Goal: Task Accomplishment & Management: Manage account settings

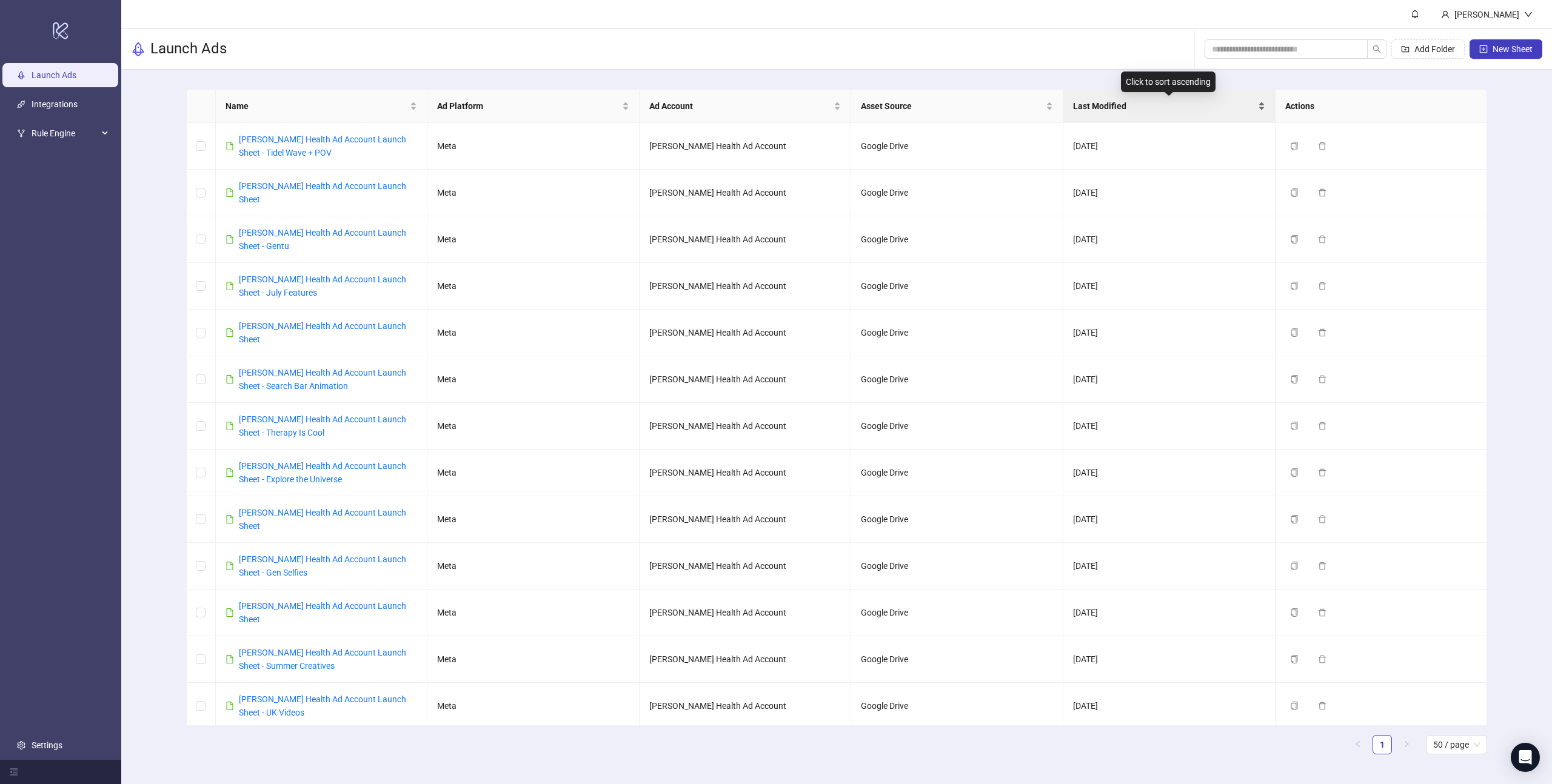
click at [1184, 105] on span "Last Modified" at bounding box center [1164, 106] width 182 height 14
click at [1265, 110] on div "Last Modified" at bounding box center [1170, 106] width 192 height 14
click at [1264, 110] on div "Last Modified" at bounding box center [1170, 106] width 192 height 14
click at [58, 131] on span "Rule Engine" at bounding box center [65, 133] width 67 height 24
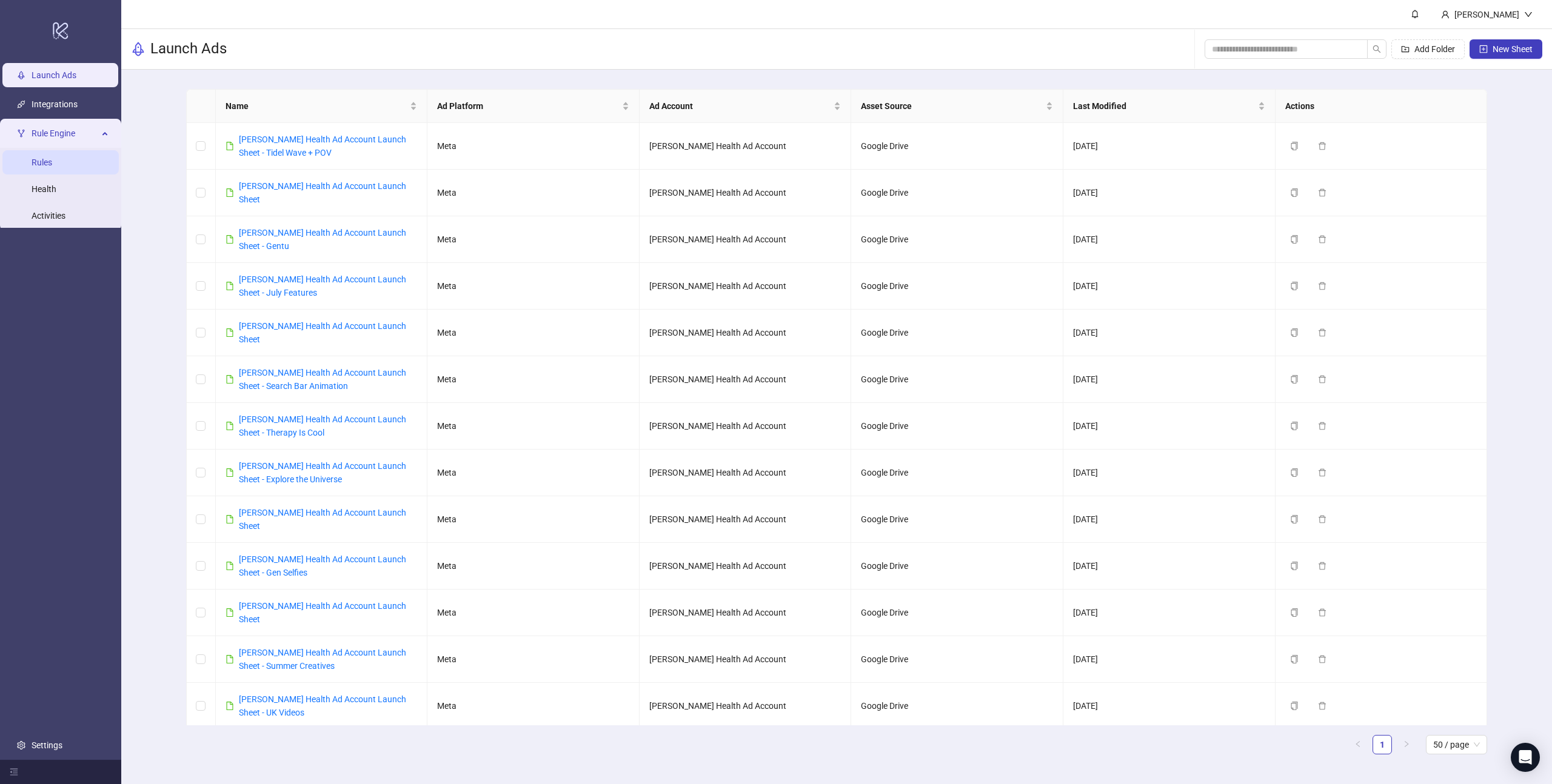
click at [52, 167] on link "Rules" at bounding box center [42, 162] width 21 height 10
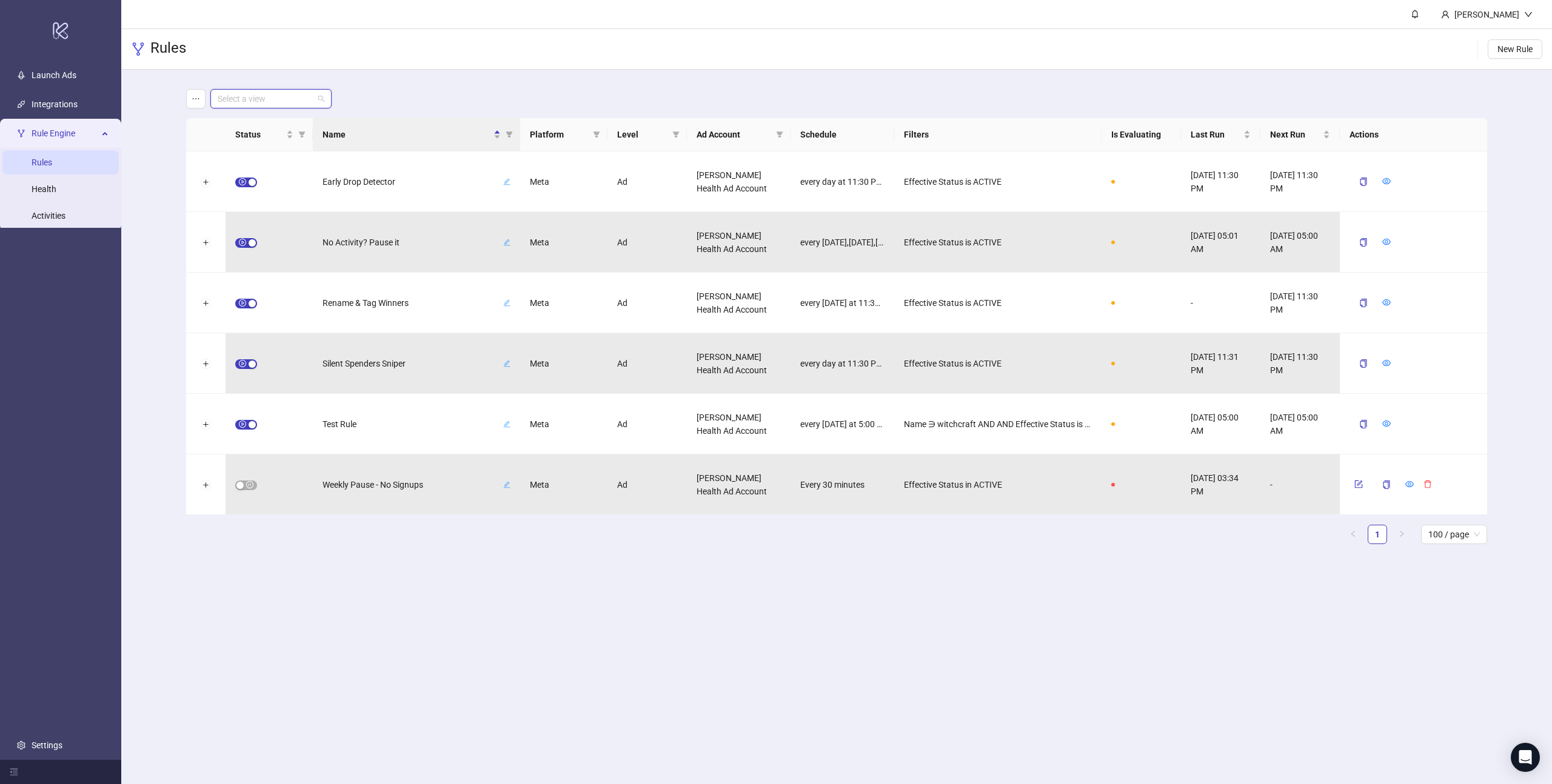
click at [307, 100] on input "search" at bounding box center [266, 99] width 96 height 18
click at [307, 100] on input "search" at bounding box center [266, 99] width 96 height 18
click at [527, 573] on main "[PERSON_NAME] Rules New Rule Select a view Status Name Platform Level Ad Accoun…" at bounding box center [837, 392] width 1431 height 784
